Goal: Transaction & Acquisition: Purchase product/service

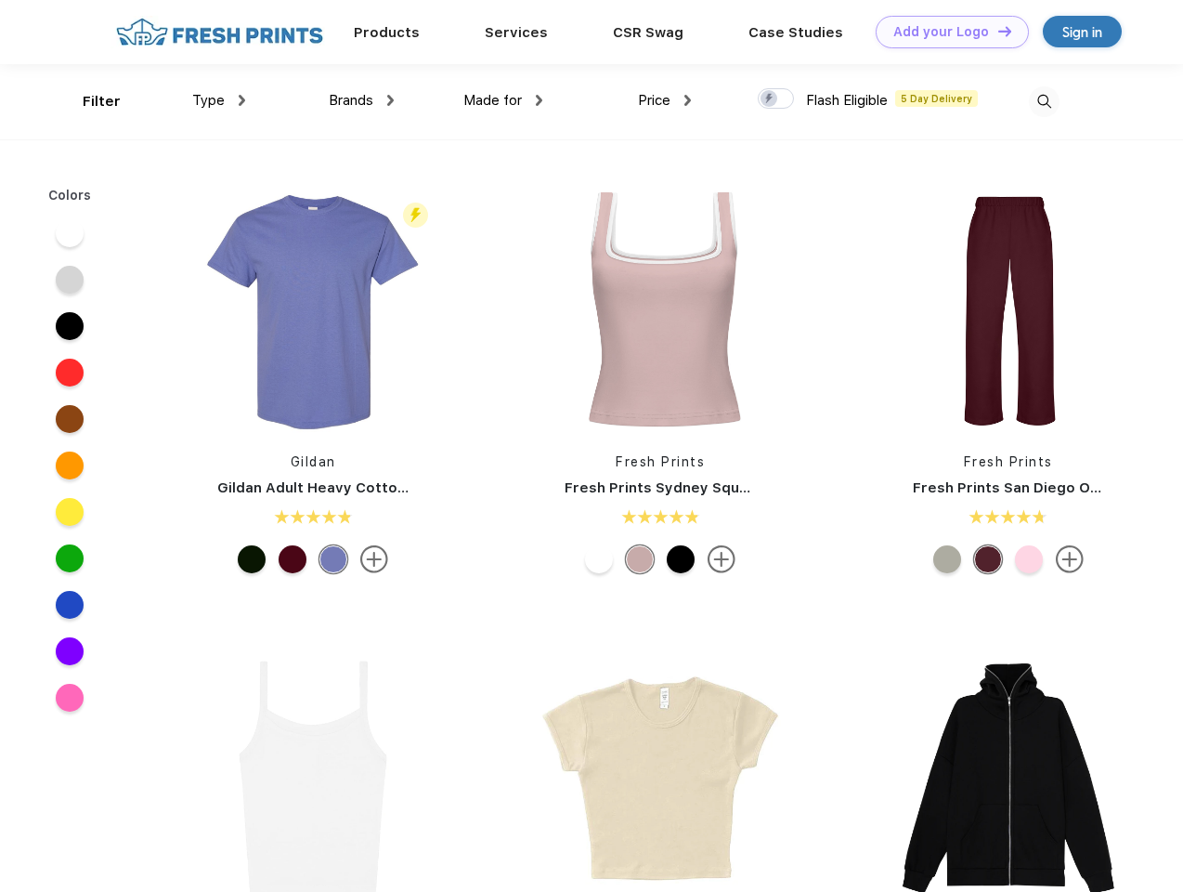
click at [946, 32] on link "Add your Logo Design Tool" at bounding box center [952, 32] width 153 height 33
click at [0, 0] on div "Design Tool" at bounding box center [0, 0] width 0 height 0
click at [997, 31] on link "Add your Logo Design Tool" at bounding box center [952, 32] width 153 height 33
click at [89, 101] on div "Filter" at bounding box center [102, 101] width 38 height 21
click at [219, 100] on span "Type" at bounding box center [208, 100] width 33 height 17
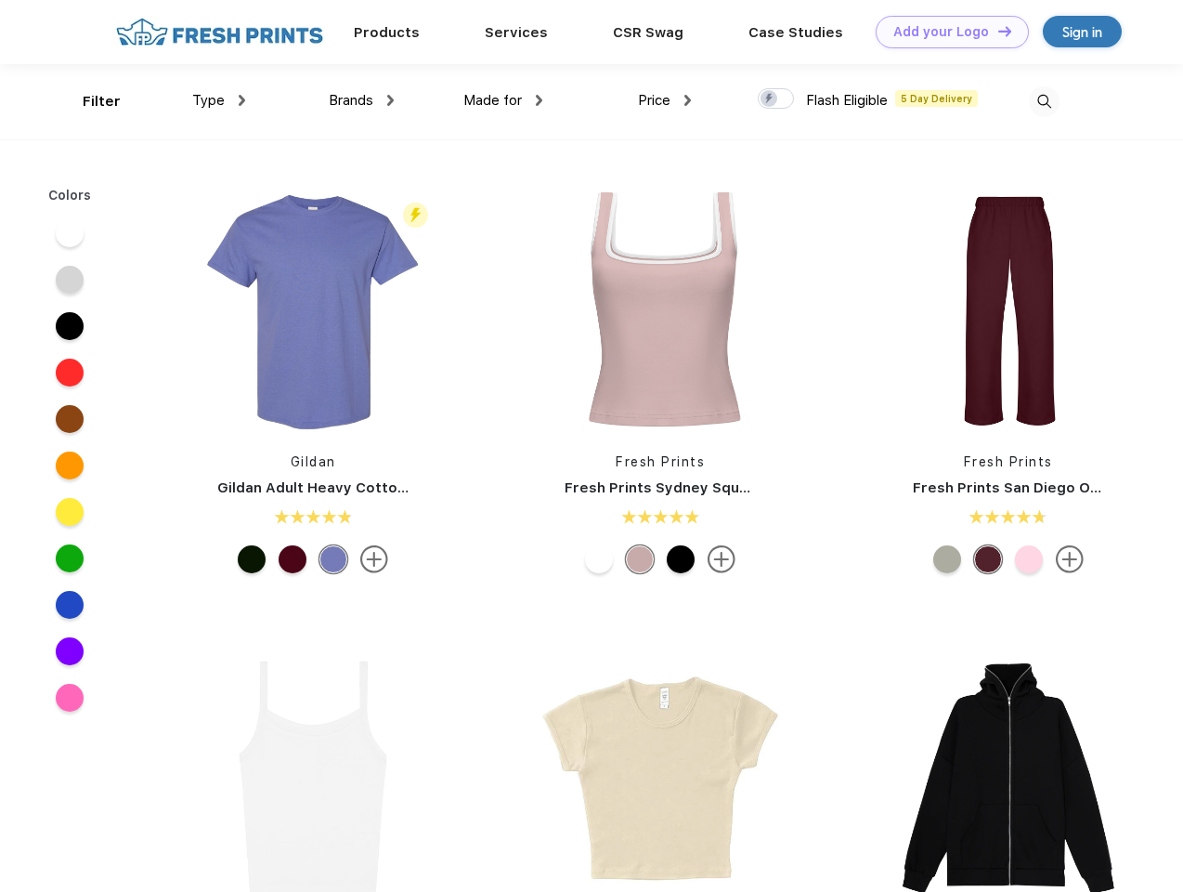
click at [361, 100] on span "Brands" at bounding box center [351, 100] width 45 height 17
click at [503, 100] on span "Made for" at bounding box center [493, 100] width 59 height 17
click at [665, 100] on span "Price" at bounding box center [654, 100] width 33 height 17
click at [777, 99] on div at bounding box center [776, 98] width 36 height 20
click at [770, 99] on input "checkbox" at bounding box center [764, 93] width 12 height 12
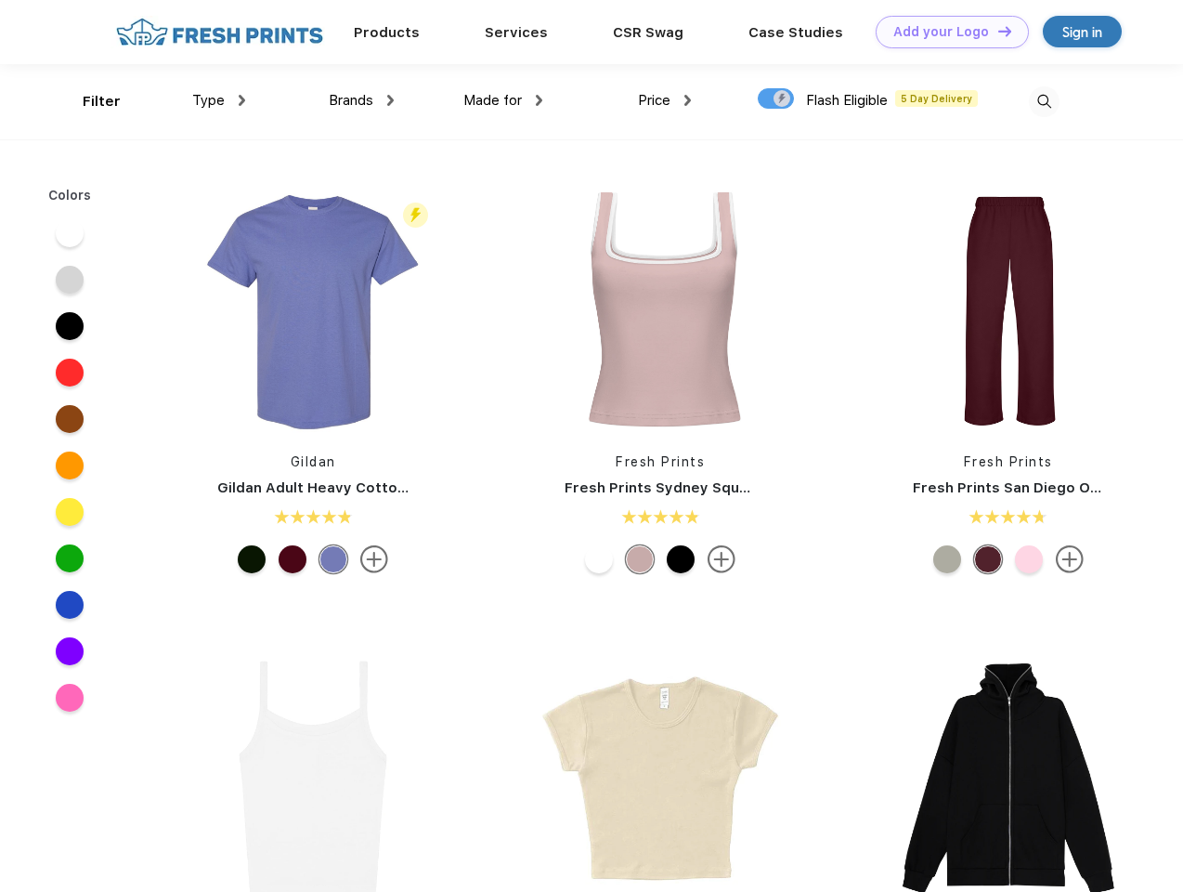
click at [1044, 101] on img at bounding box center [1044, 101] width 31 height 31
